Goal: Task Accomplishment & Management: Complete application form

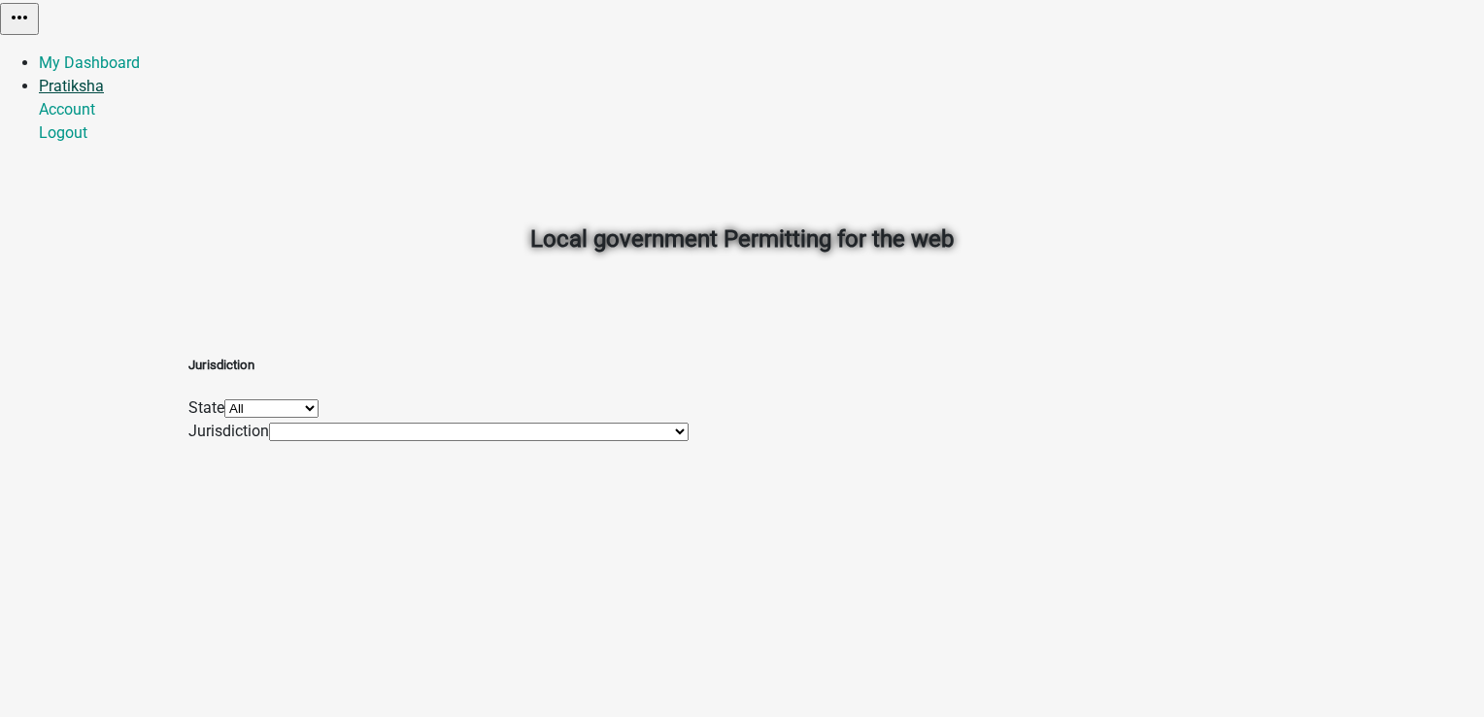
click at [104, 77] on link "Pratiksha" at bounding box center [71, 86] width 65 height 18
click at [87, 142] on link "Logout" at bounding box center [63, 132] width 49 height 18
click at [87, 77] on link "Signup" at bounding box center [63, 86] width 49 height 18
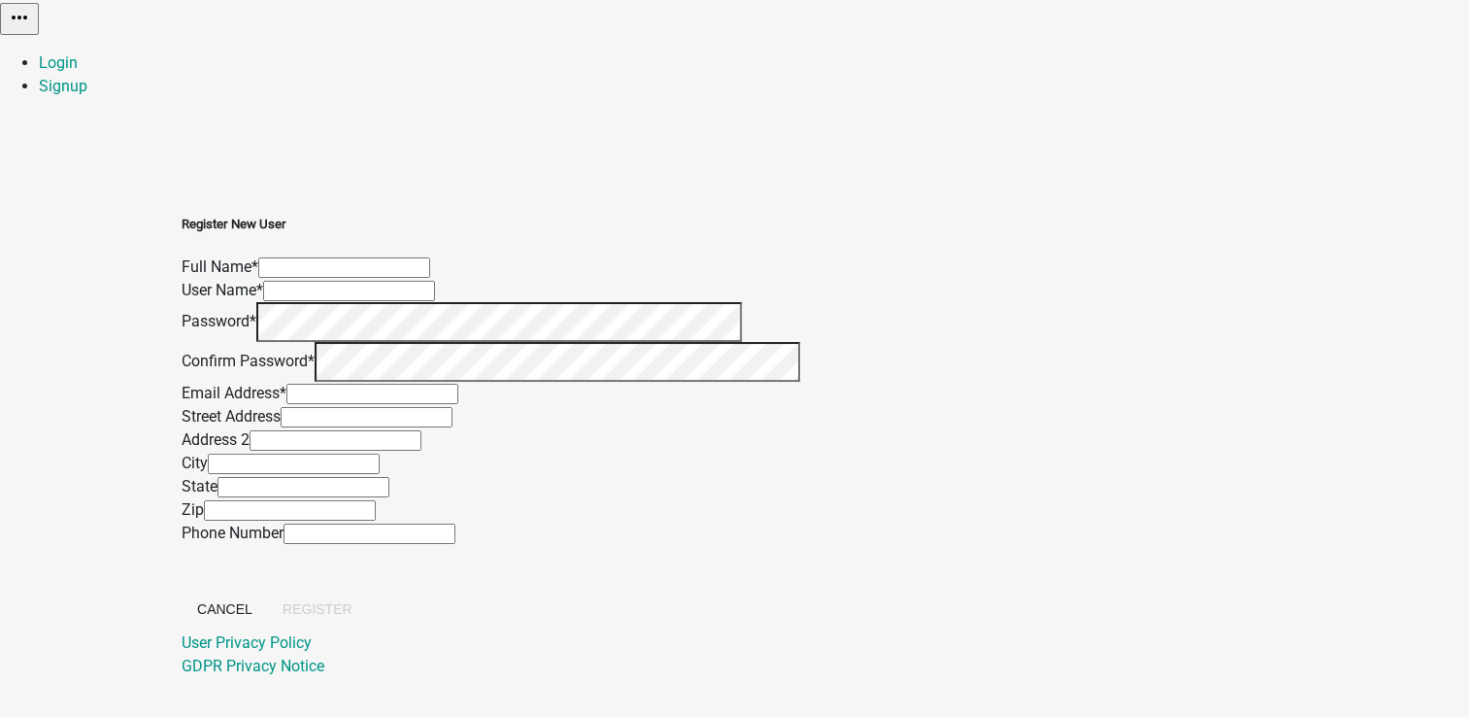
click at [430, 257] on input "text" at bounding box center [344, 267] width 172 height 20
type input "Prat_Test"
type input "Pratiksha"
type input "[PERSON_NAME][EMAIL_ADDRESS][DOMAIN_NAME]"
click at [430, 257] on input "Prat_Test" at bounding box center [344, 267] width 172 height 20
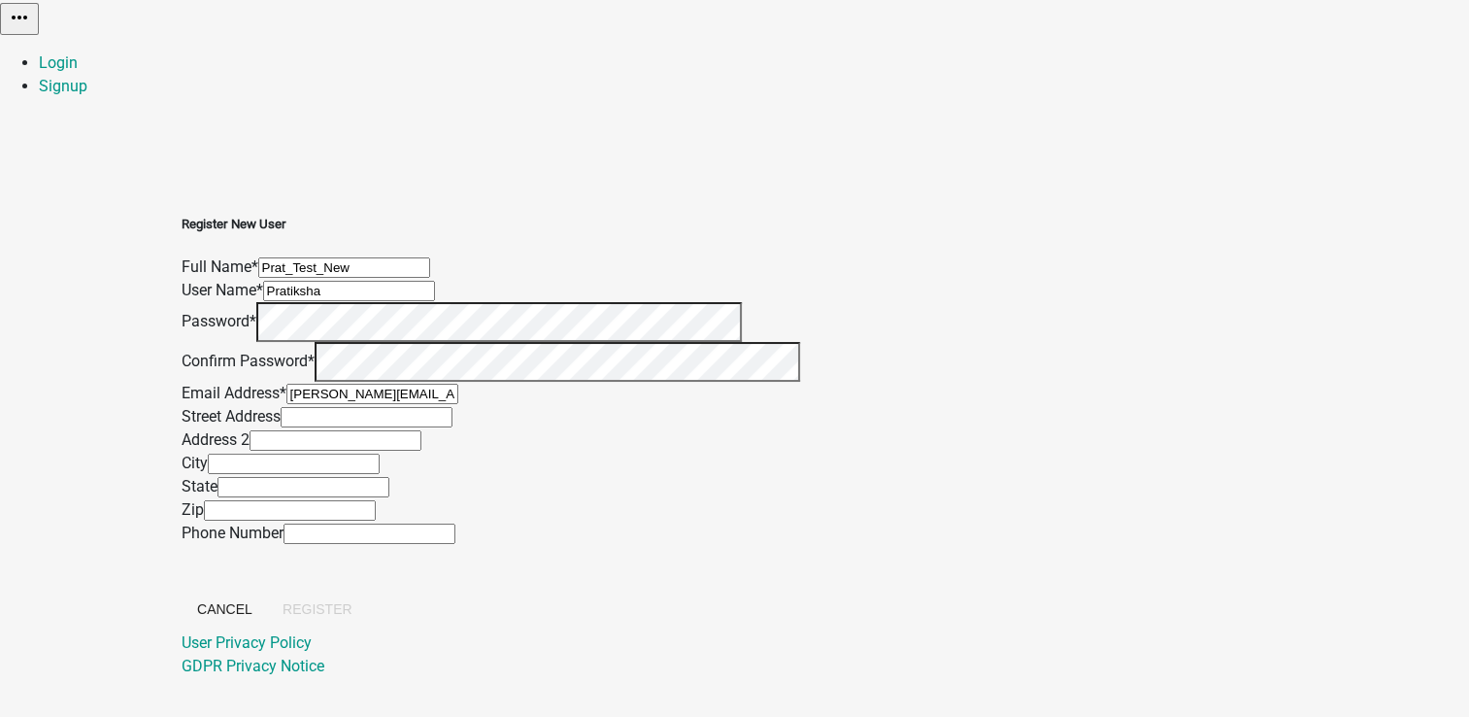
drag, startPoint x: 648, startPoint y: 212, endPoint x: 404, endPoint y: 235, distance: 244.8
click at [404, 235] on div "Register New User Full Name * Prat_Test_New User Name * [PERSON_NAME] Password …" at bounding box center [735, 423] width 1107 height 510
type input "Prat_Test_New"
click at [429, 551] on div "Register New User Full Name * Prat_Test_New User Name * [PERSON_NAME] Password …" at bounding box center [735, 423] width 1107 height 510
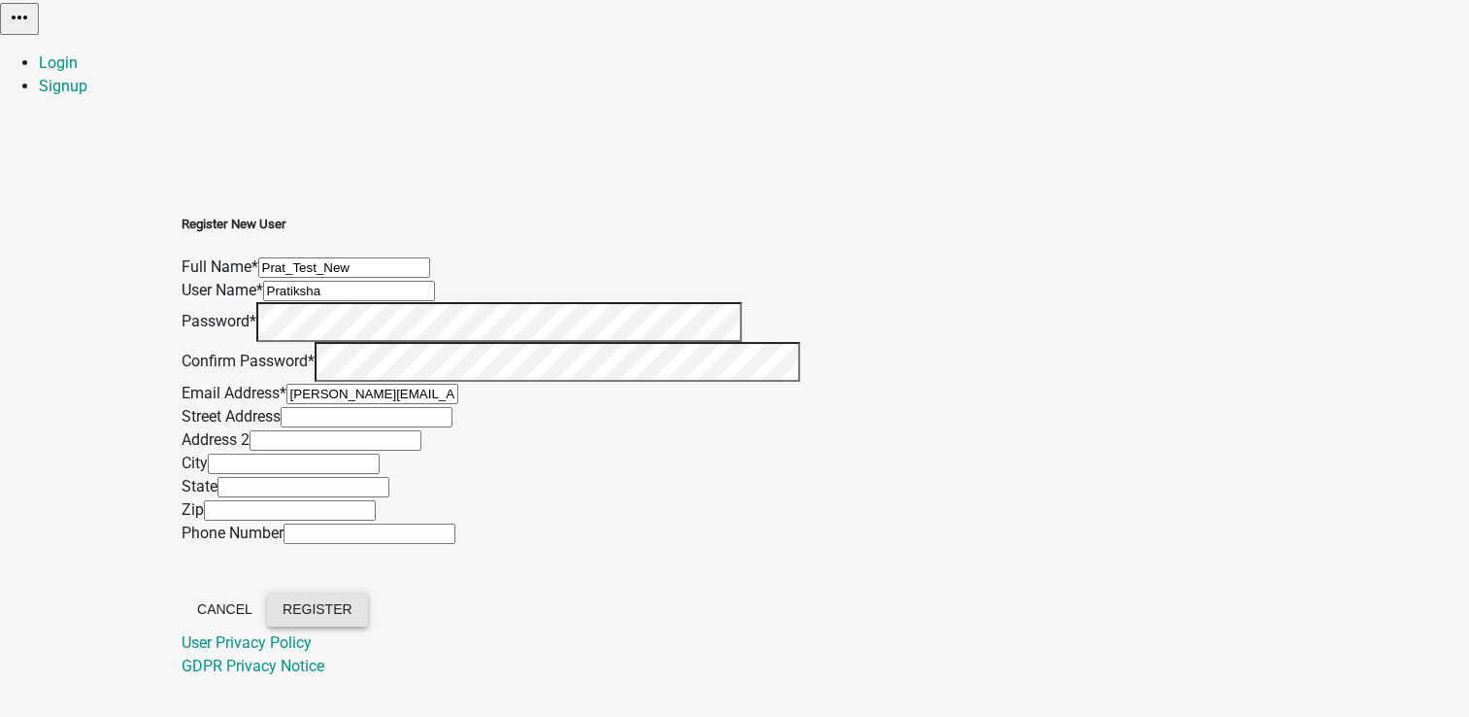
click at [352, 601] on span "Register" at bounding box center [318, 609] width 70 height 16
click at [435, 300] on input "Pratiksha" at bounding box center [349, 291] width 172 height 20
type input "[PERSON_NAME] New"
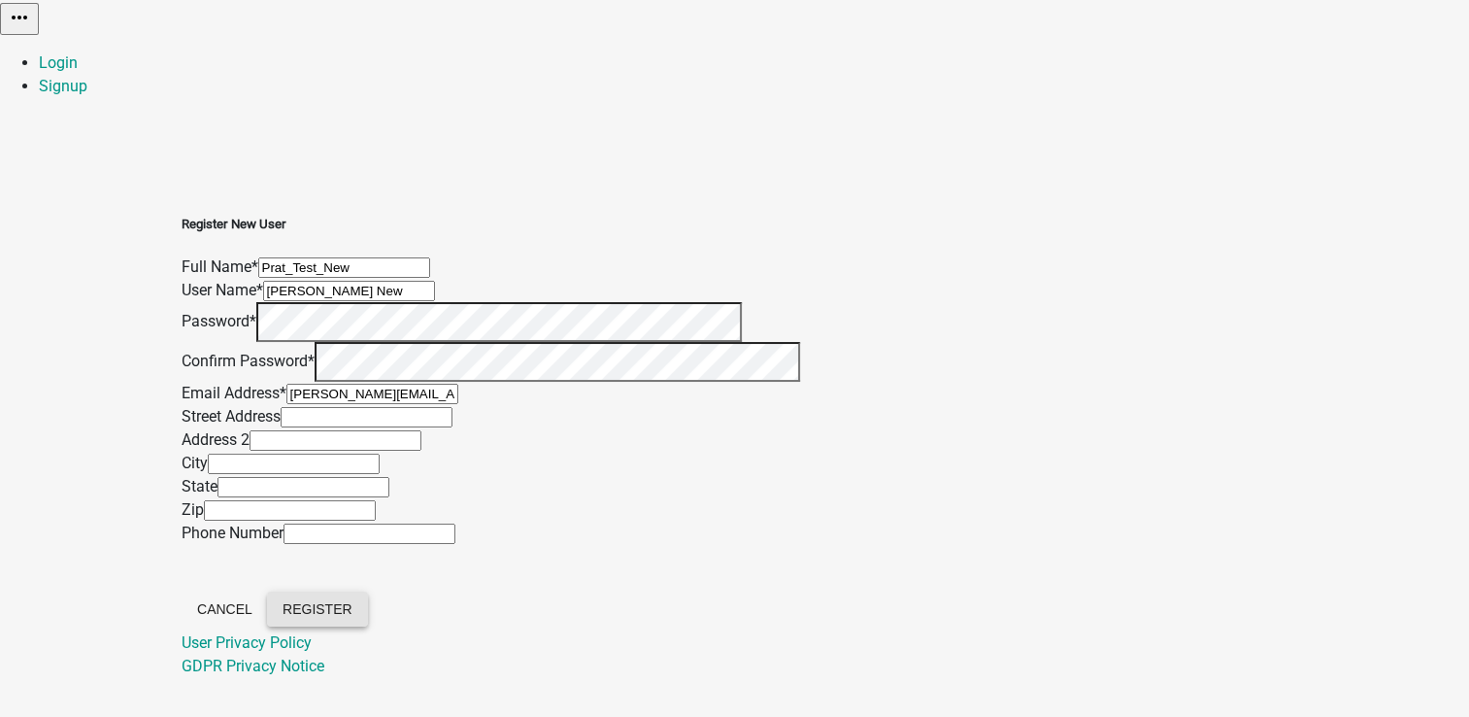
click at [352, 601] on span "Register" at bounding box center [318, 609] width 70 height 16
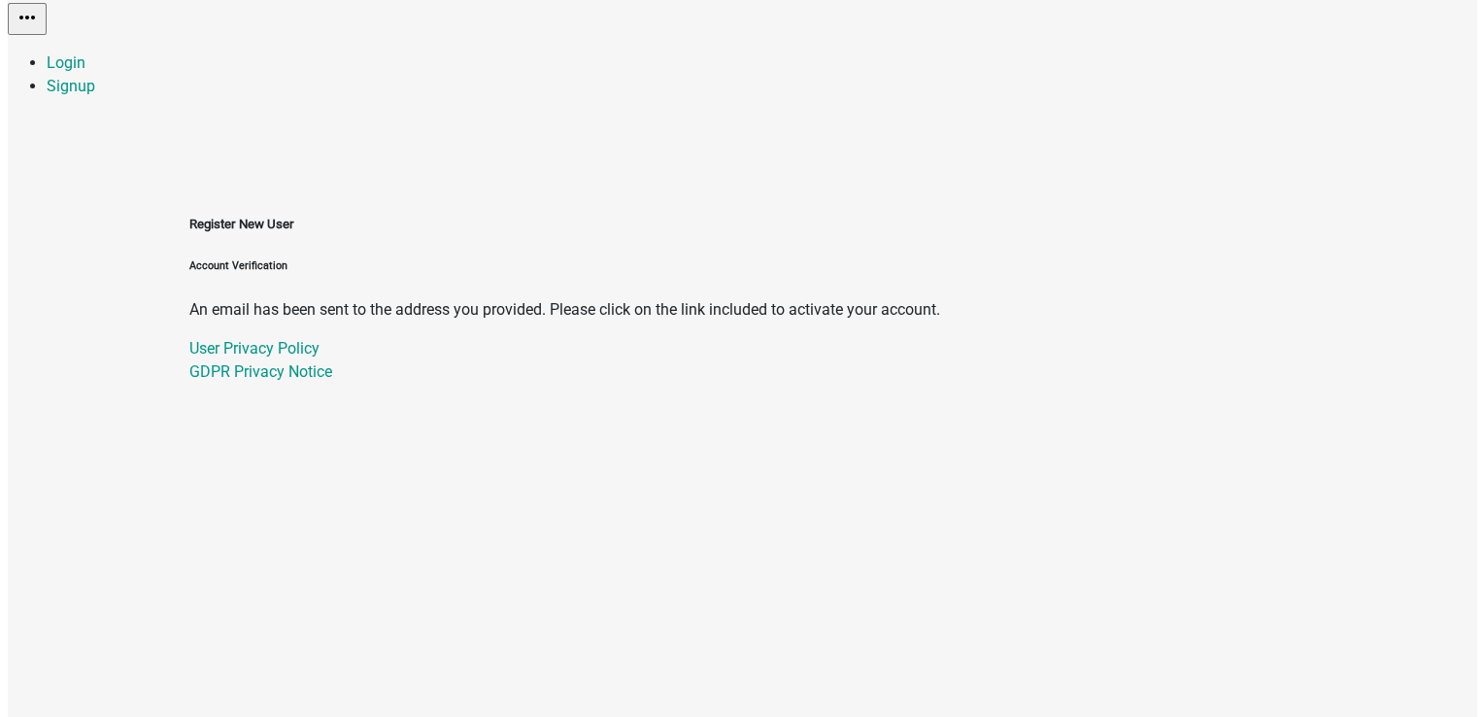
scroll to position [0, 0]
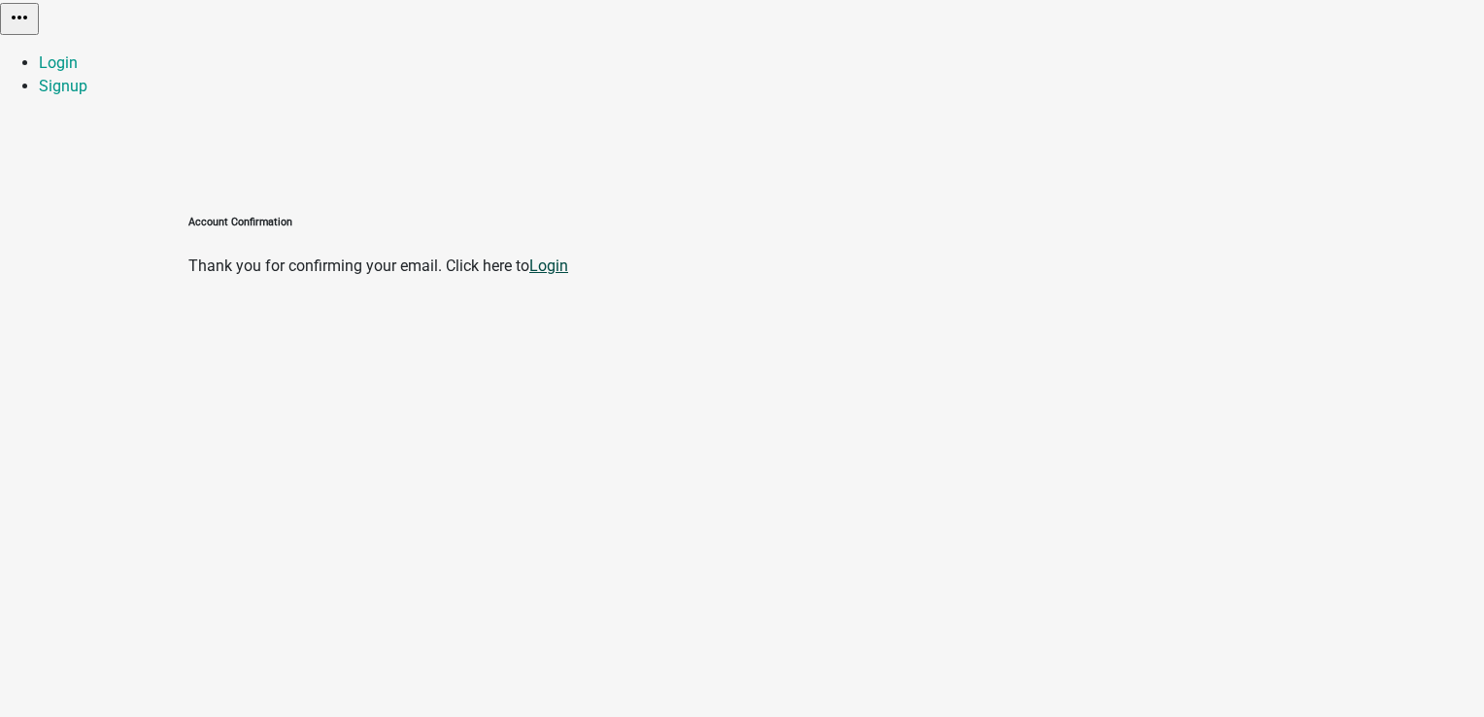
click at [568, 256] on link "Login" at bounding box center [548, 265] width 39 height 18
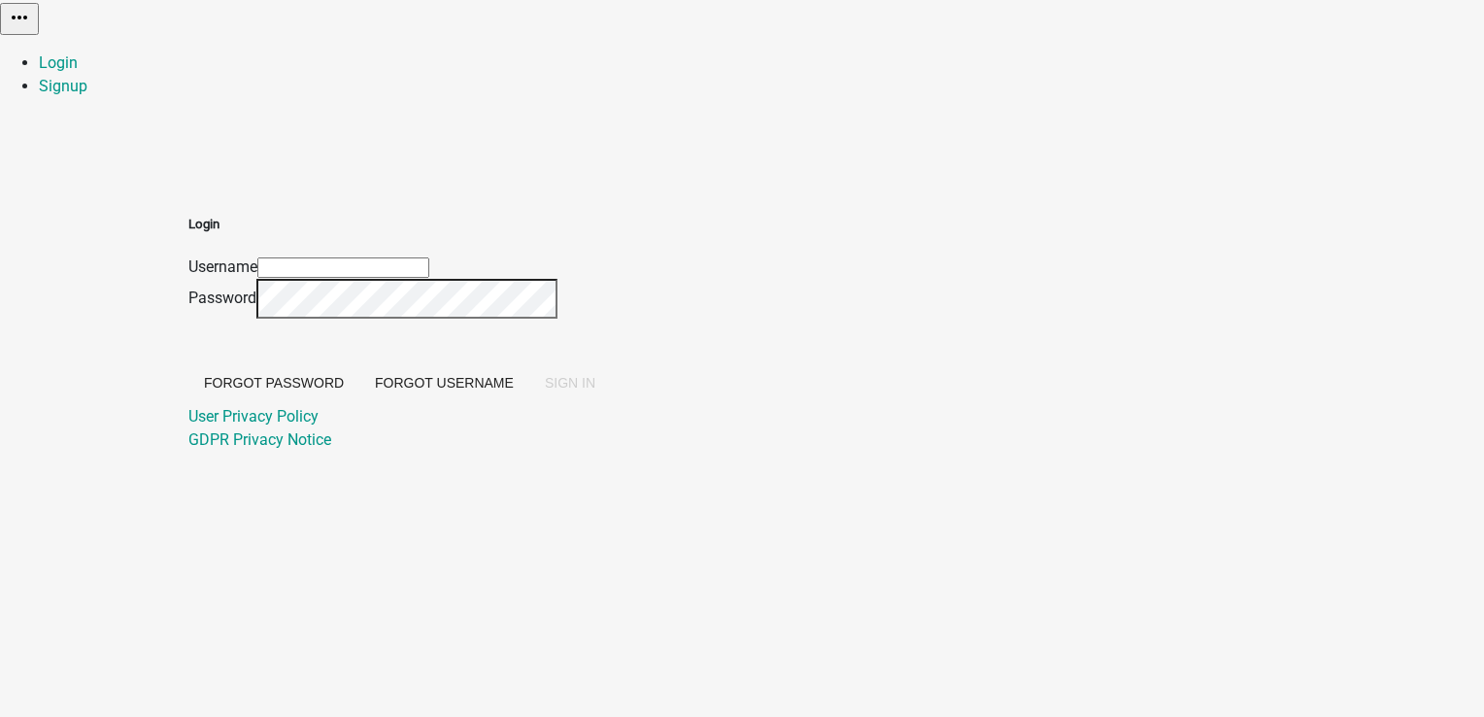
type input "[PERSON_NAME] New"
click at [595, 390] on span "SIGN IN" at bounding box center [570, 383] width 50 height 16
